Goal: Information Seeking & Learning: Learn about a topic

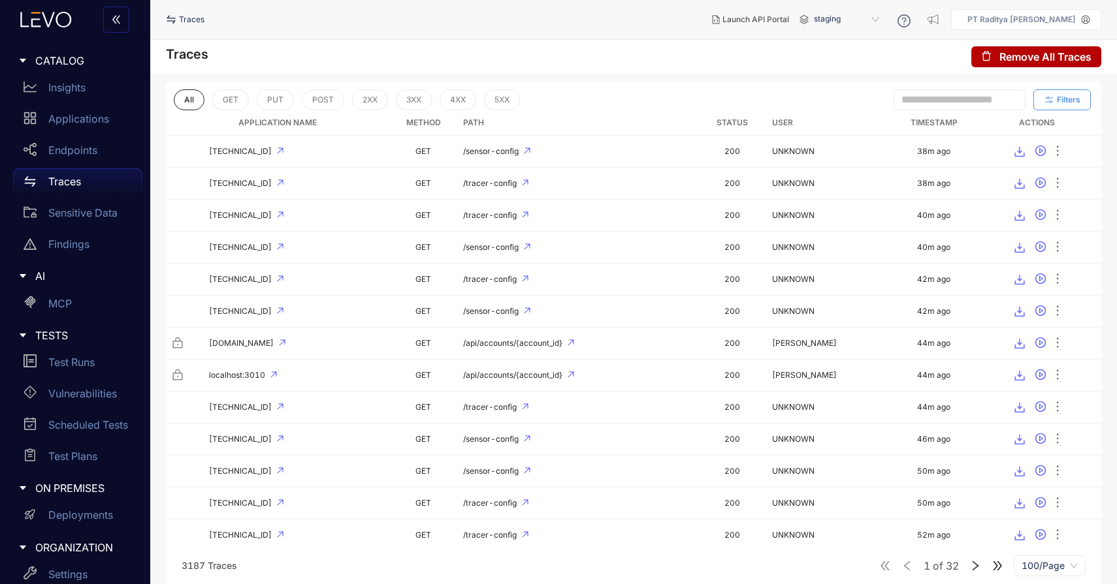
click at [1067, 98] on span "Filters" at bounding box center [1069, 99] width 24 height 9
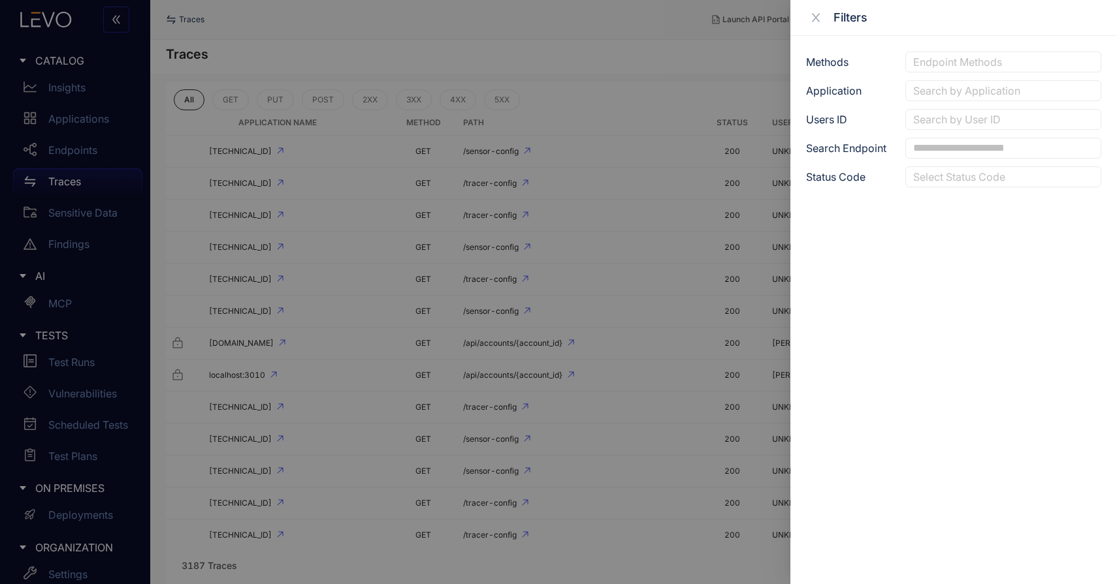
click at [1038, 89] on div at bounding box center [1003, 91] width 187 height 14
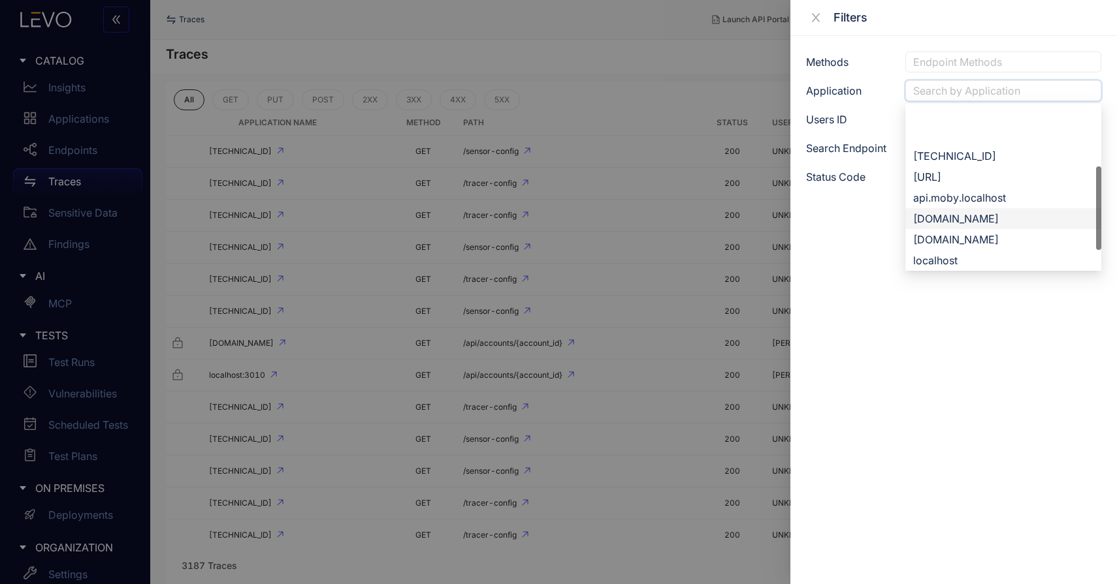
scroll to position [63, 0]
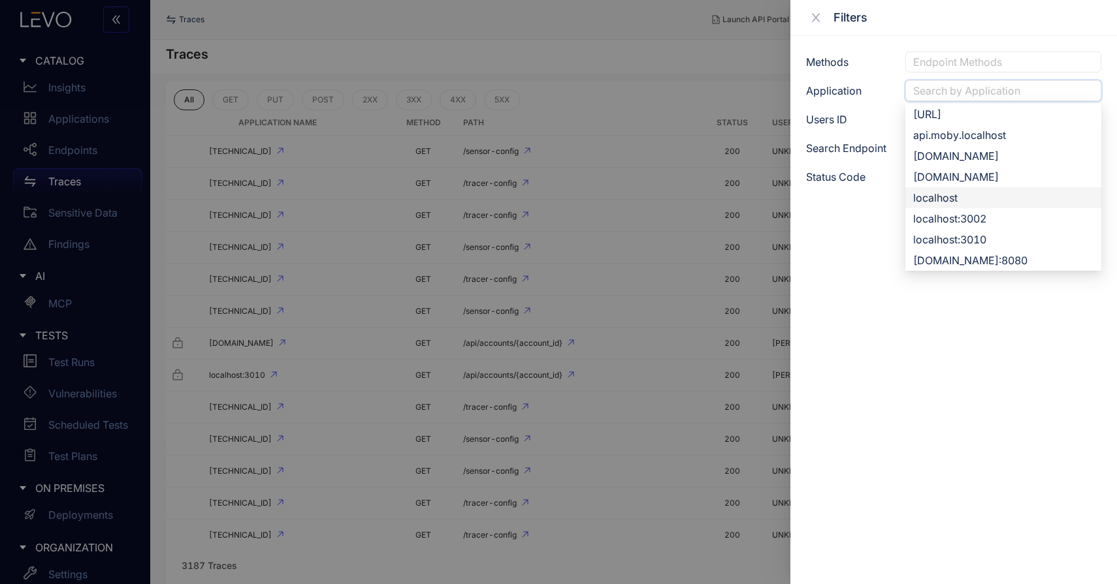
click at [1014, 195] on div "localhost" at bounding box center [1003, 198] width 180 height 14
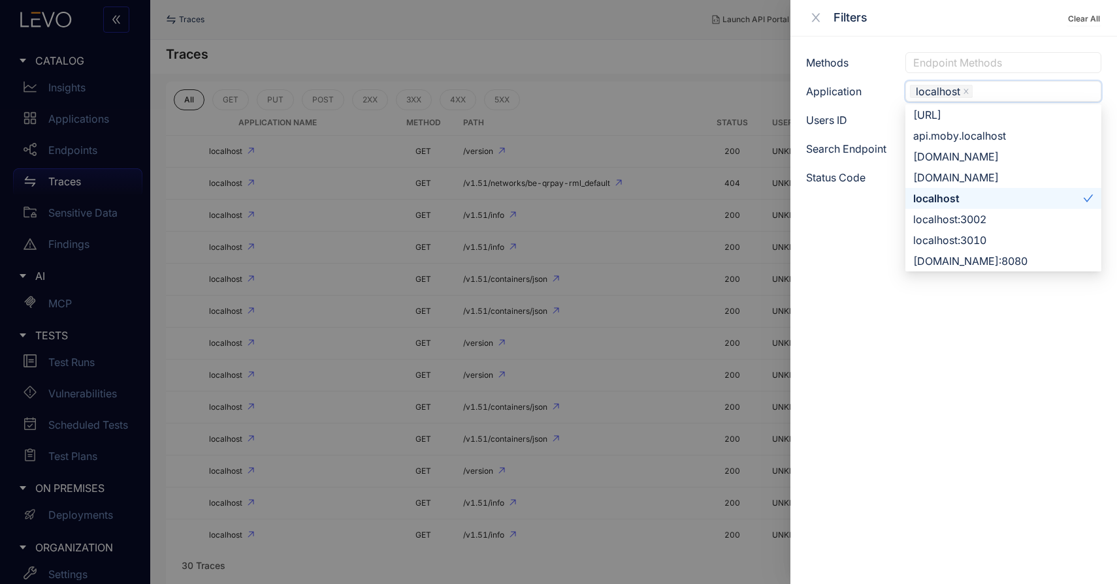
click at [1012, 201] on div "localhost" at bounding box center [998, 198] width 170 height 14
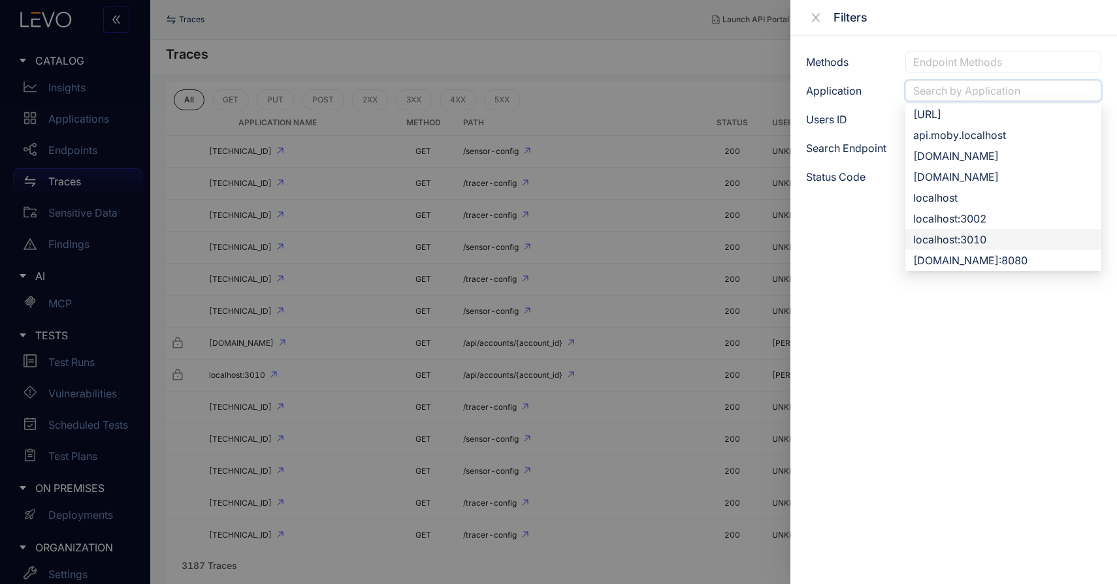
click at [1015, 236] on div "localhost:3010" at bounding box center [1003, 239] width 180 height 14
click at [1015, 236] on div "localhost:3010" at bounding box center [998, 240] width 170 height 14
click at [1019, 221] on div "localhost:3002" at bounding box center [1003, 219] width 180 height 14
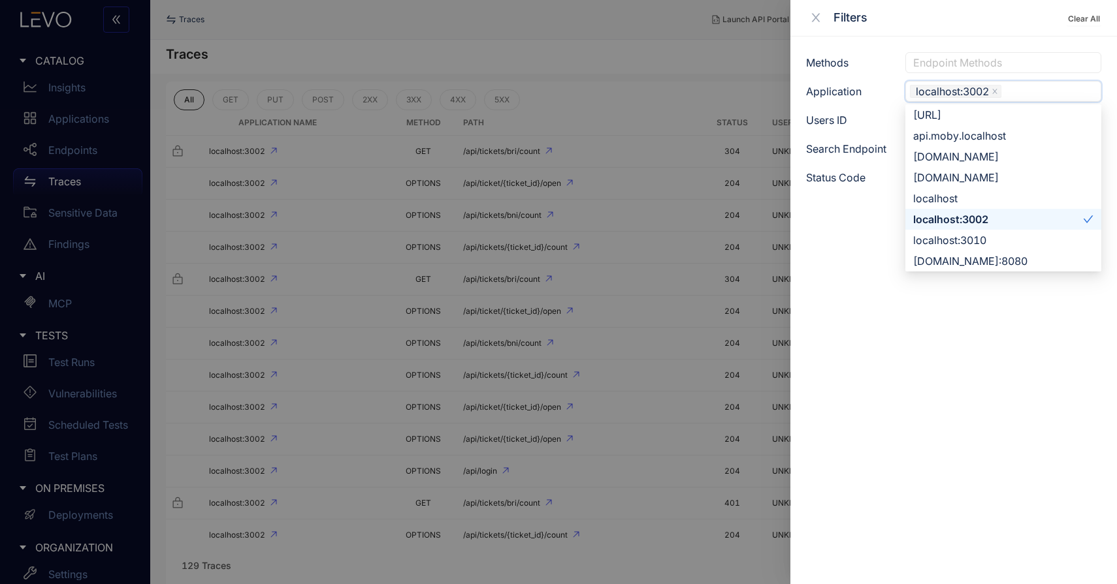
click at [1019, 221] on div "localhost:3002" at bounding box center [998, 219] width 170 height 14
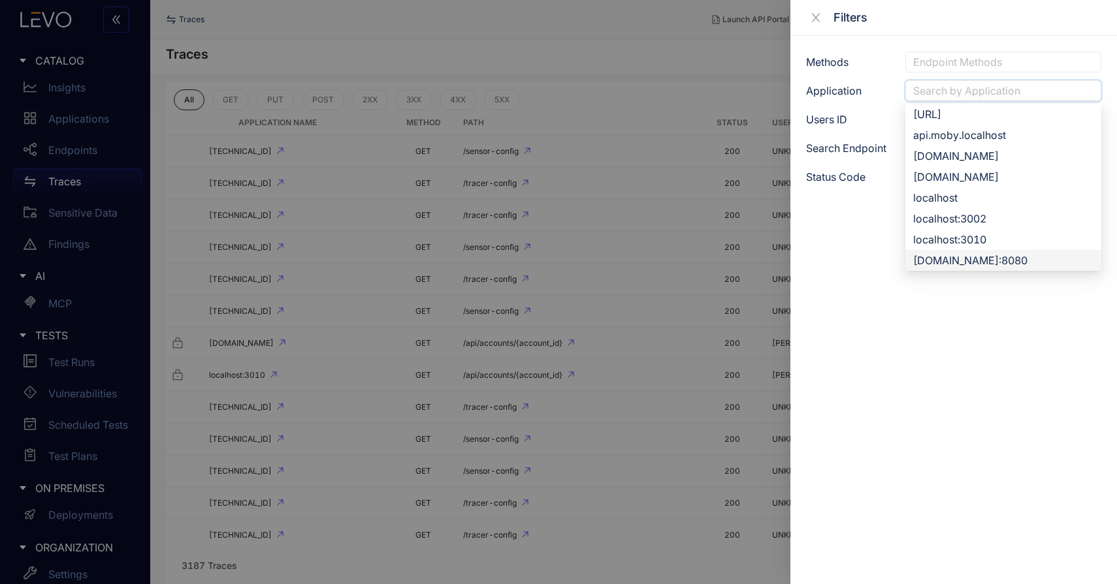
click at [1020, 265] on div "rmldev.my.id:8080" at bounding box center [1003, 260] width 180 height 14
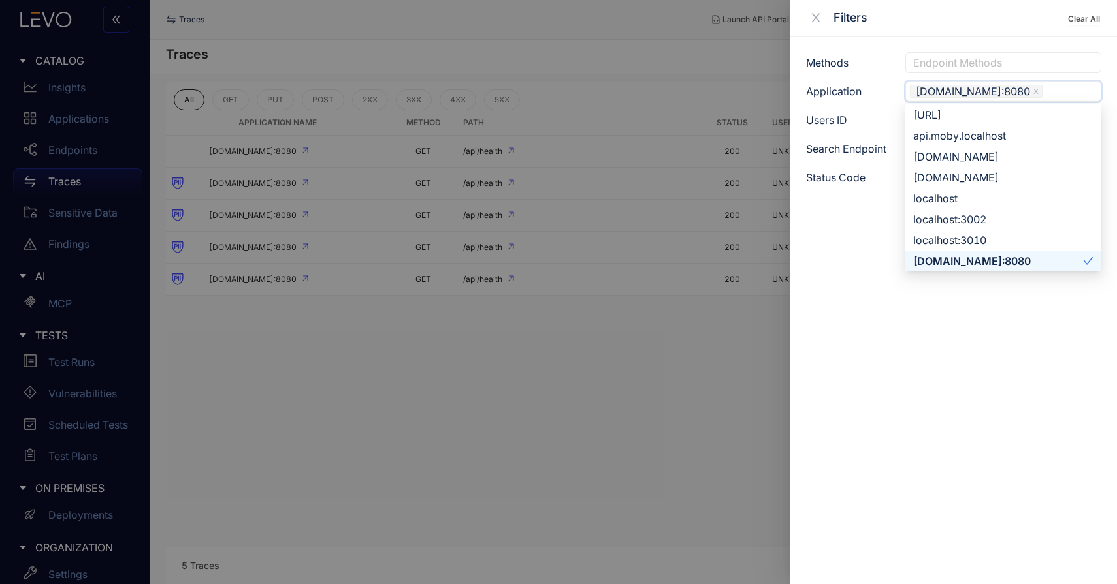
click at [1021, 266] on div "rmldev.my.id:8080" at bounding box center [998, 261] width 170 height 14
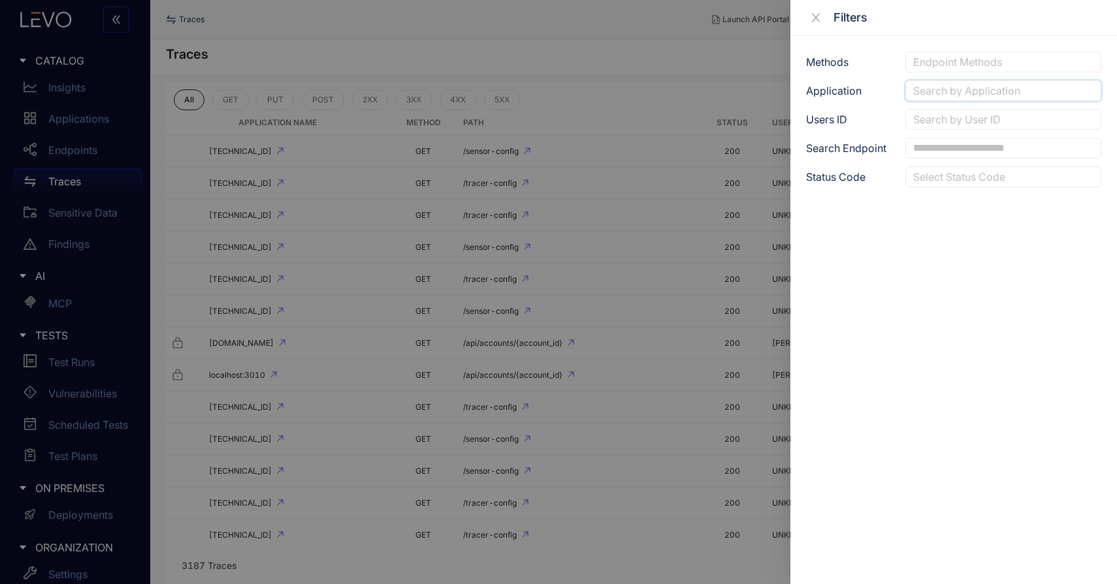
click at [650, 367] on div at bounding box center [558, 292] width 1117 height 584
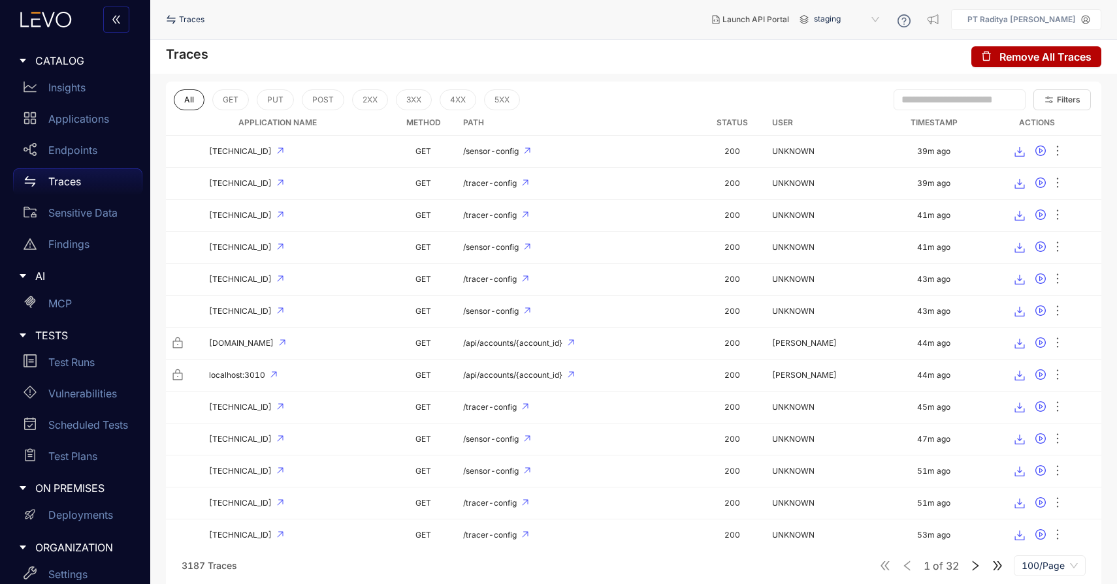
click at [91, 178] on div "Traces" at bounding box center [77, 181] width 129 height 26
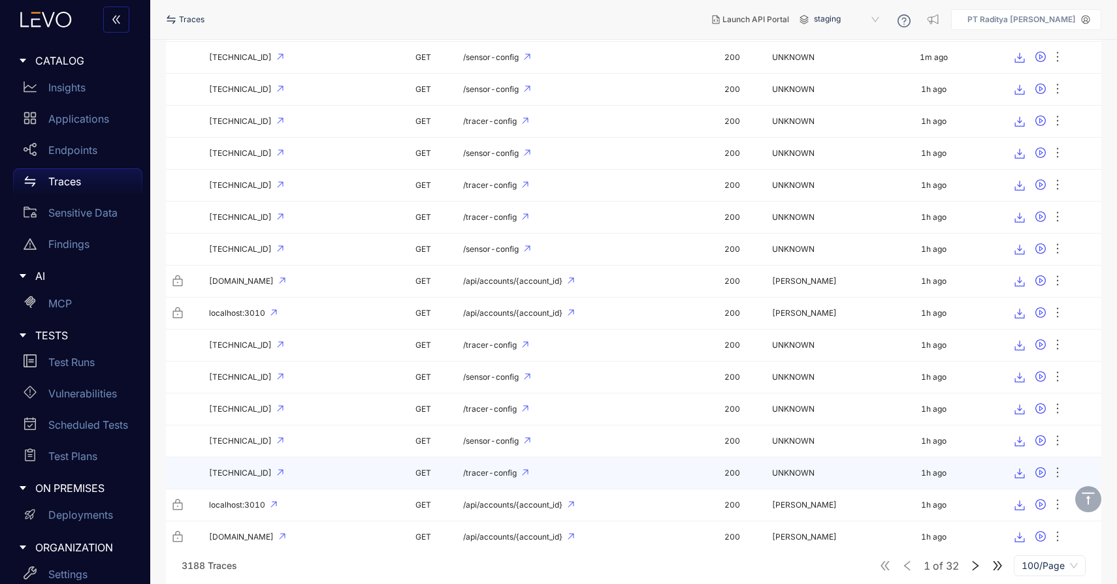
scroll to position [86, 0]
